Goal: Task Accomplishment & Management: Use online tool/utility

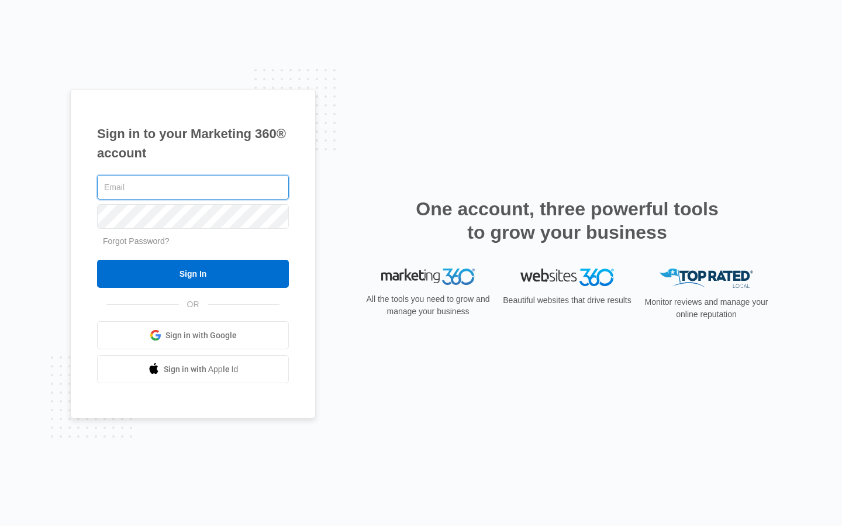
type input "[EMAIL_ADDRESS][DOMAIN_NAME]"
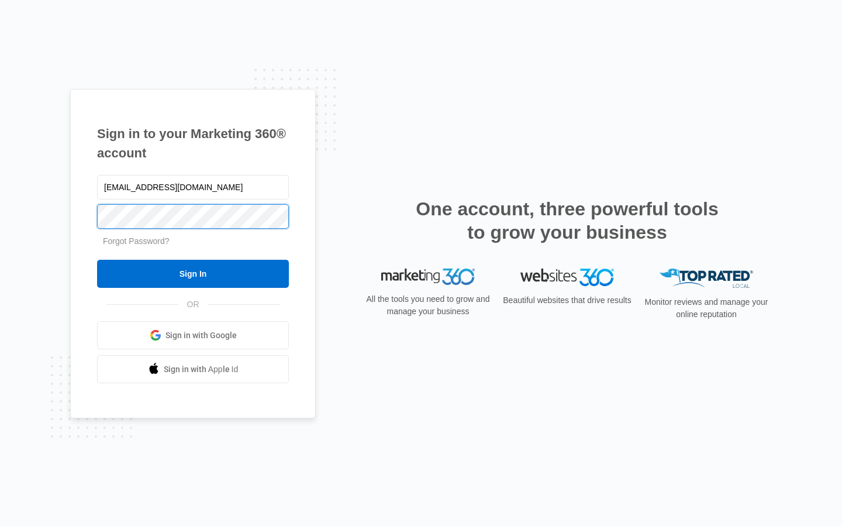
click at [193, 274] on input "Sign In" at bounding box center [193, 274] width 192 height 28
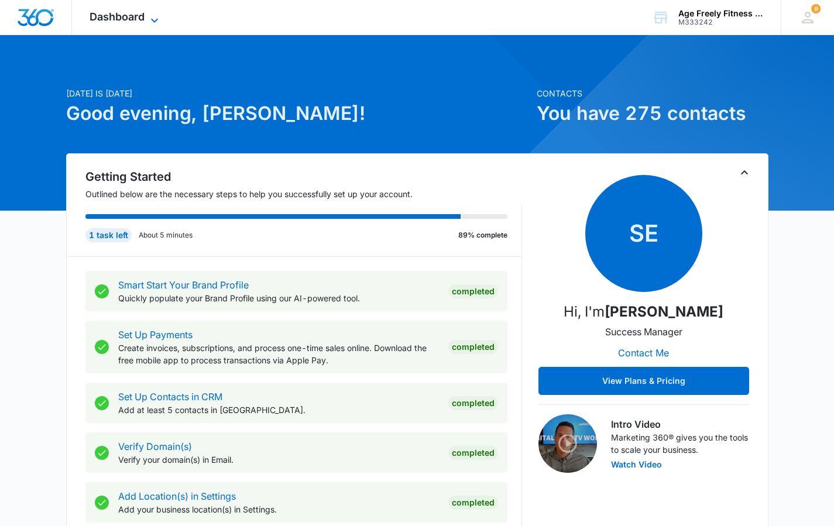
click at [156, 16] on icon at bounding box center [154, 20] width 14 height 14
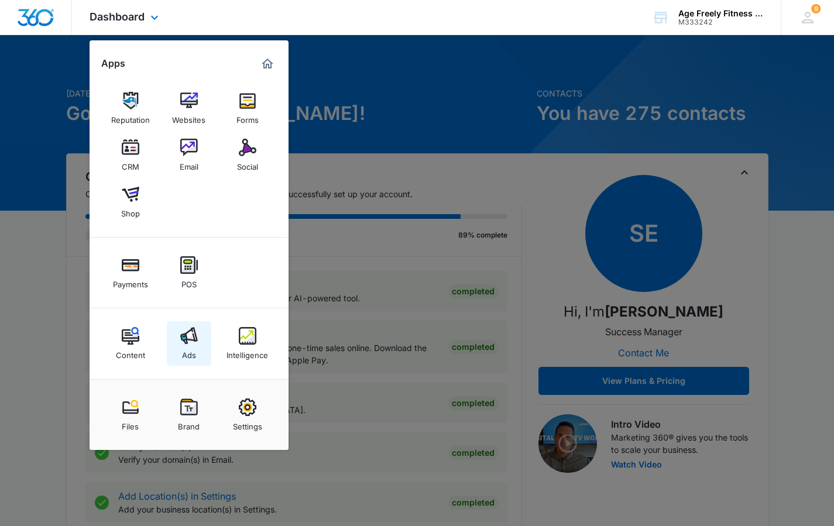
click at [187, 347] on div "Ads" at bounding box center [189, 352] width 14 height 15
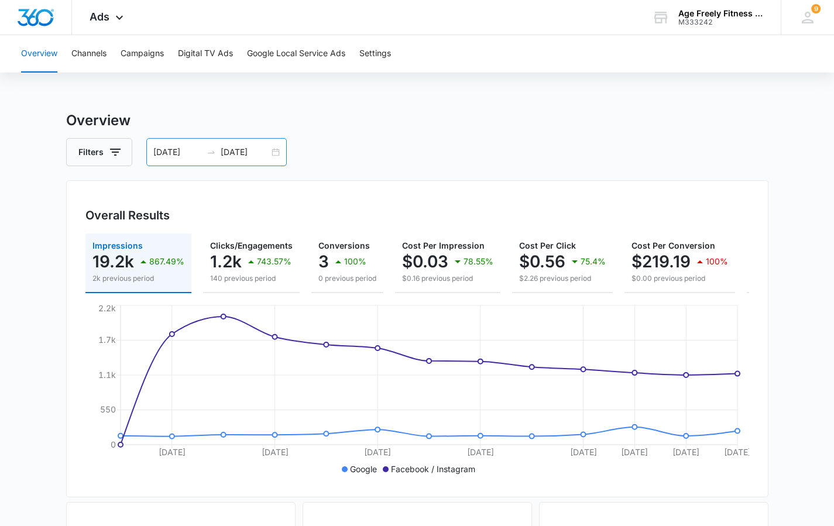
click at [273, 154] on div "[DATE] [DATE]" at bounding box center [216, 152] width 140 height 28
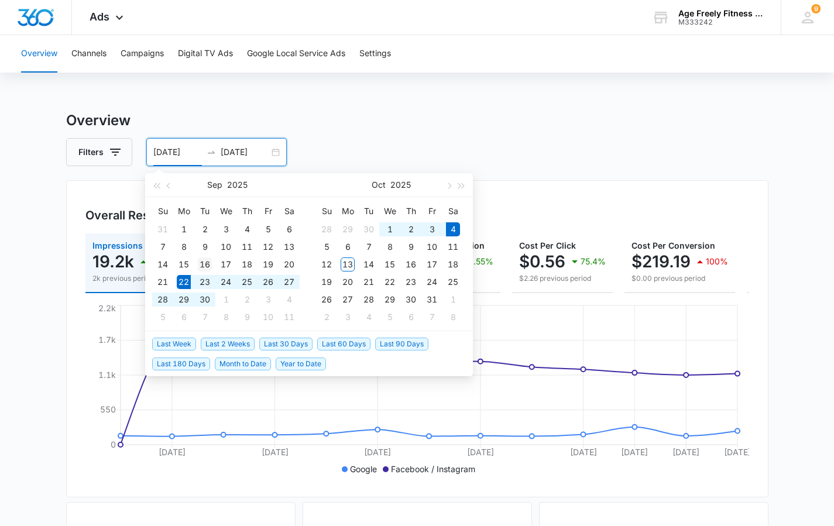
type input "[DATE]"
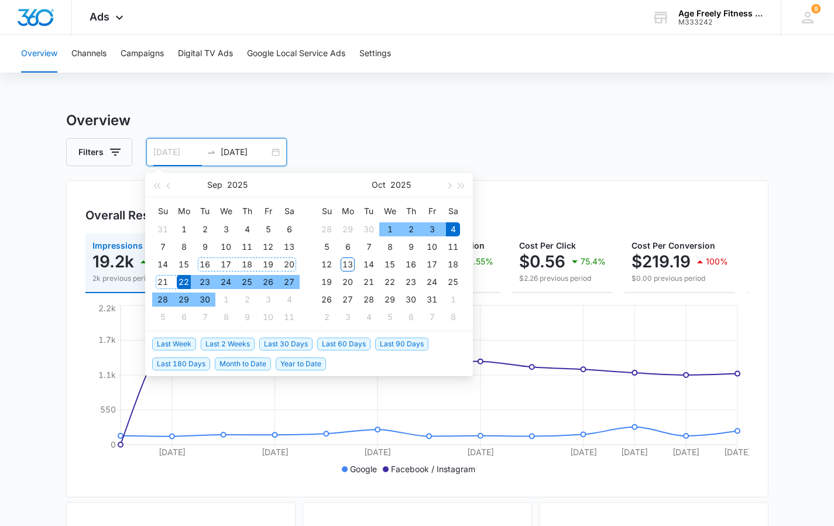
click at [200, 263] on div "16" at bounding box center [205, 264] width 14 height 14
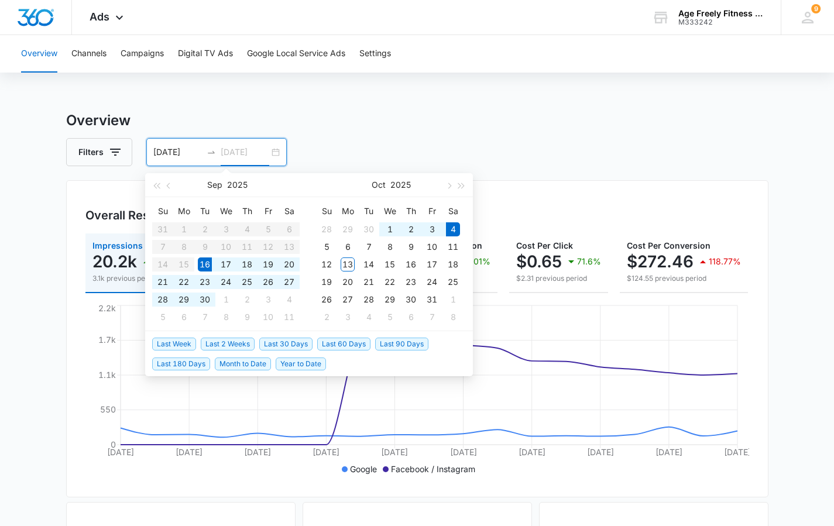
type input "[DATE]"
click at [165, 185] on button "button" at bounding box center [169, 184] width 13 height 23
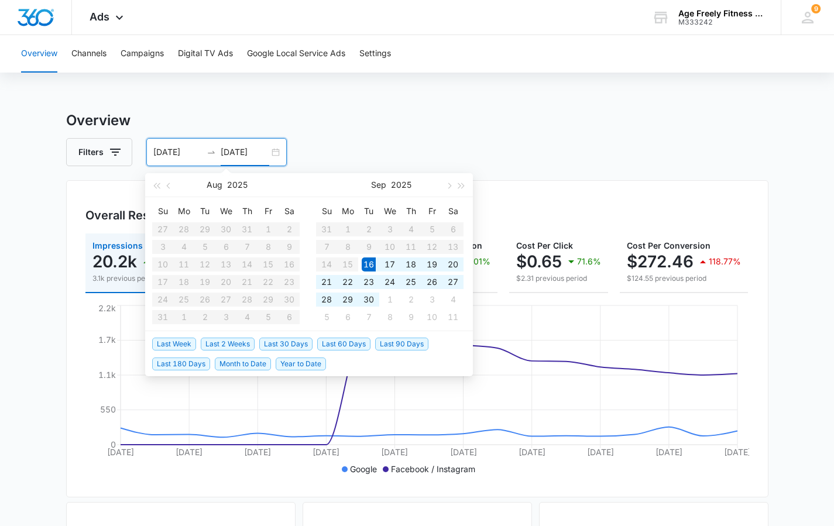
click at [185, 156] on input "[DATE]" at bounding box center [177, 152] width 49 height 13
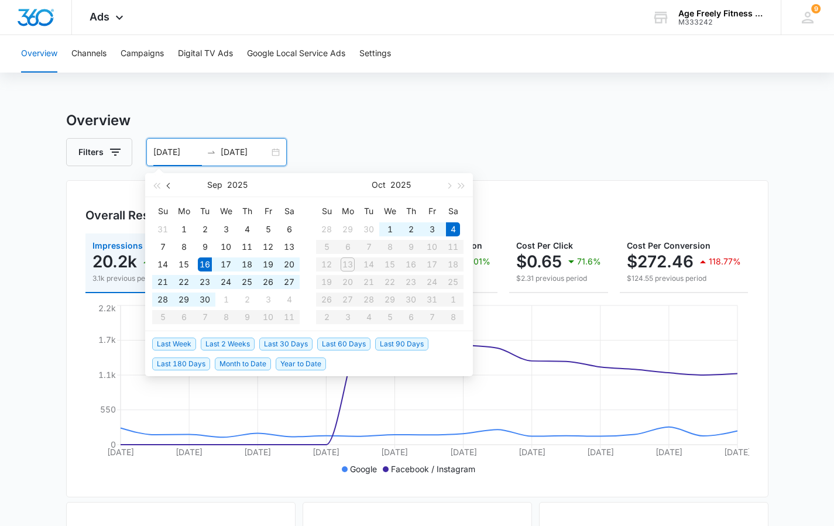
click at [167, 187] on button "button" at bounding box center [169, 184] width 13 height 23
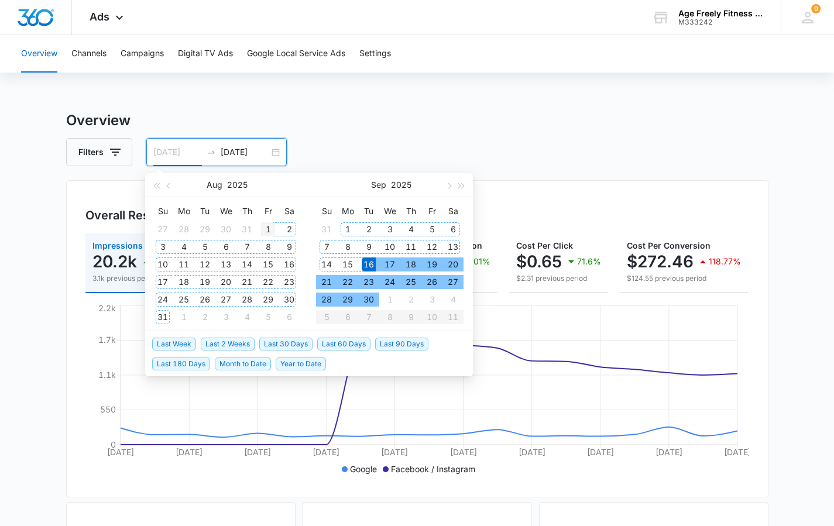
type input "[DATE]"
click at [269, 231] on div "1" at bounding box center [268, 229] width 14 height 14
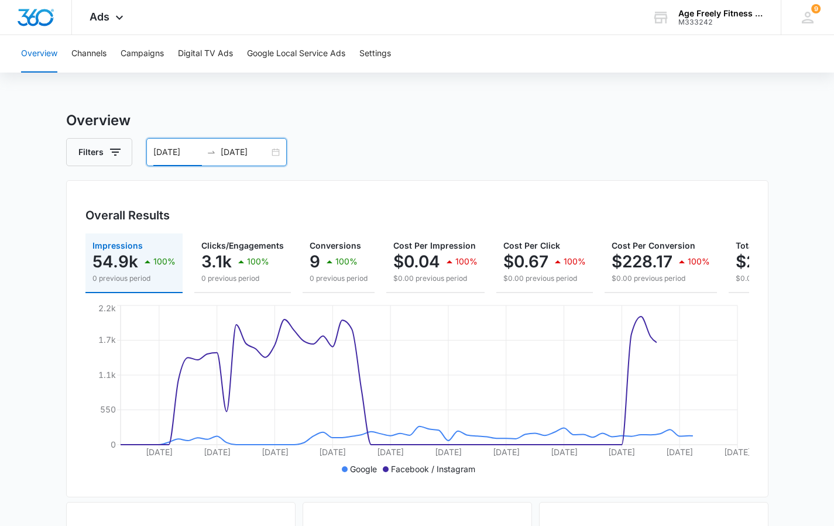
click at [245, 153] on input "[DATE]" at bounding box center [245, 152] width 49 height 13
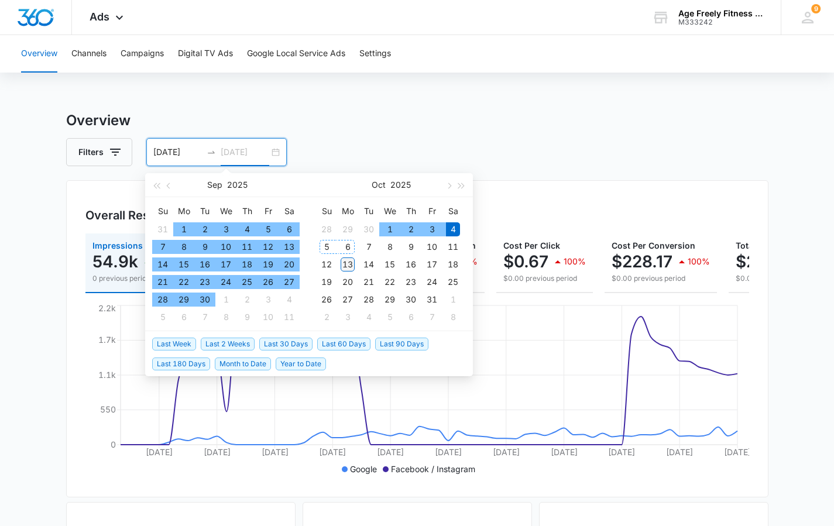
type input "[DATE]"
click at [347, 262] on div "13" at bounding box center [348, 264] width 14 height 14
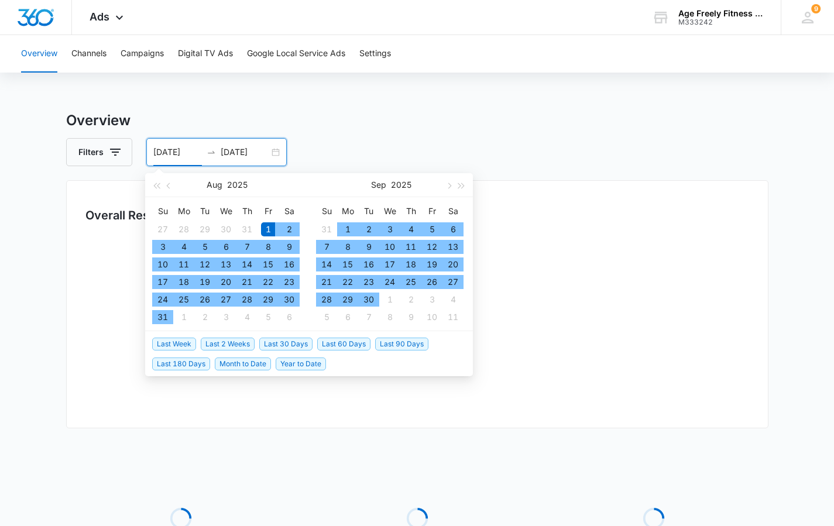
type input "[DATE]"
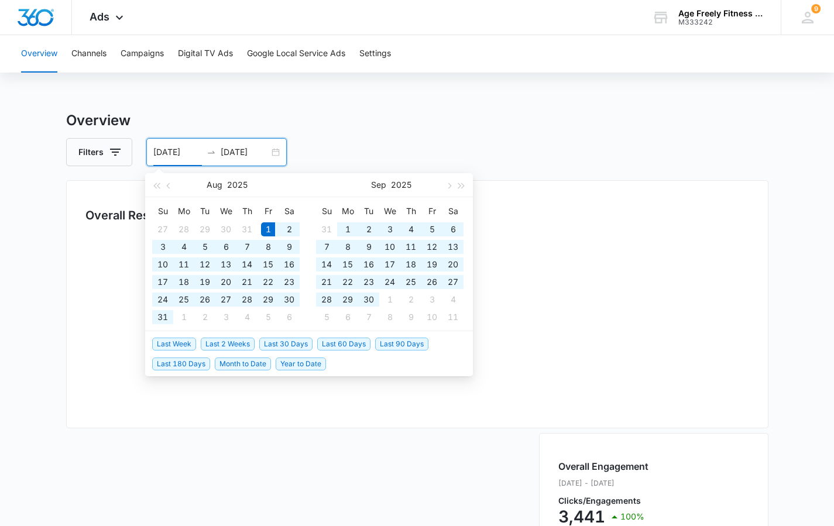
click at [415, 108] on div "Overview Channels Campaigns Digital TV Ads Google Local Service Ads Settings Ov…" at bounding box center [417, 458] width 834 height 846
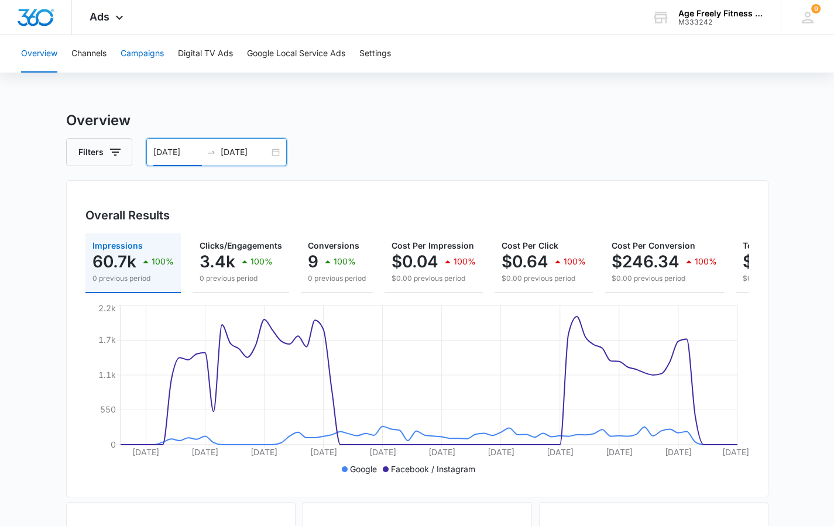
click at [142, 55] on button "Campaigns" at bounding box center [142, 53] width 43 height 37
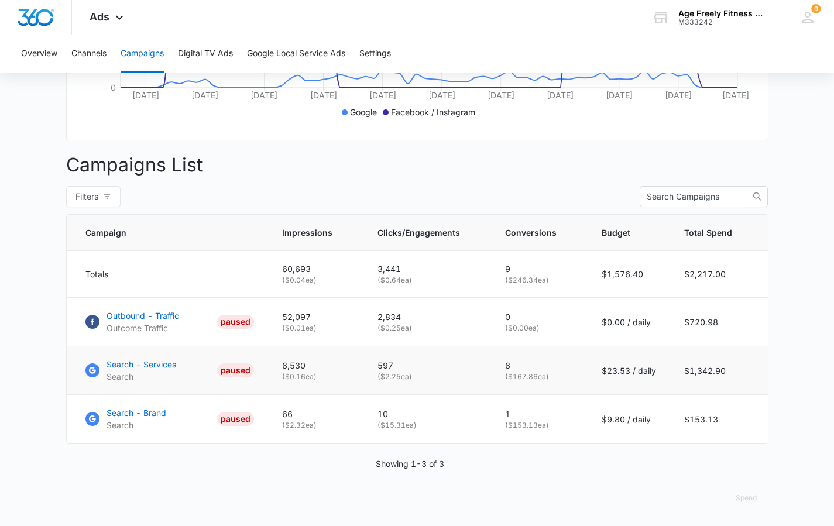
scroll to position [366, 0]
click at [146, 316] on p "Outbound - Traffic" at bounding box center [142, 315] width 73 height 12
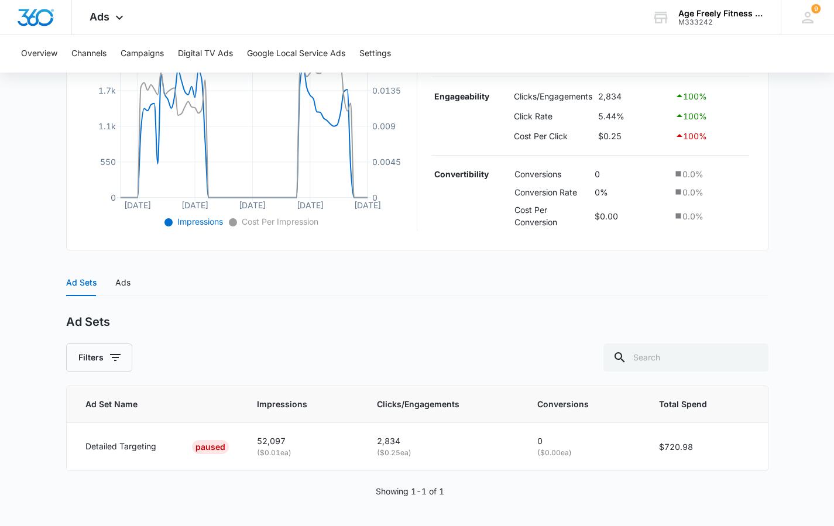
scroll to position [284, 0]
click at [123, 279] on div "Ads" at bounding box center [122, 283] width 15 height 13
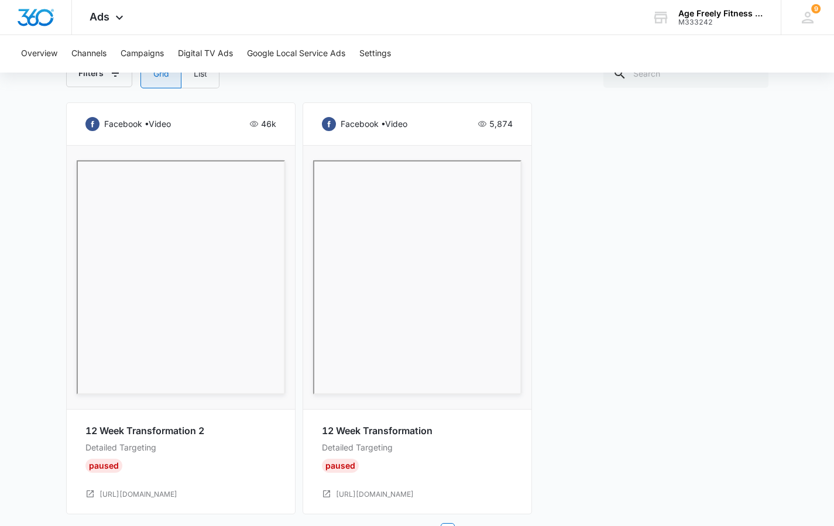
scroll to position [594, 0]
